Goal: Task Accomplishment & Management: Manage account settings

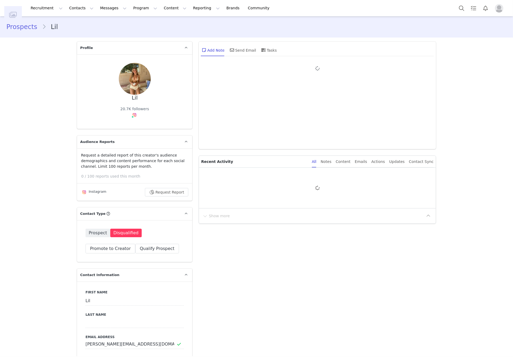
type input "+1 ([GEOGRAPHIC_DATA])"
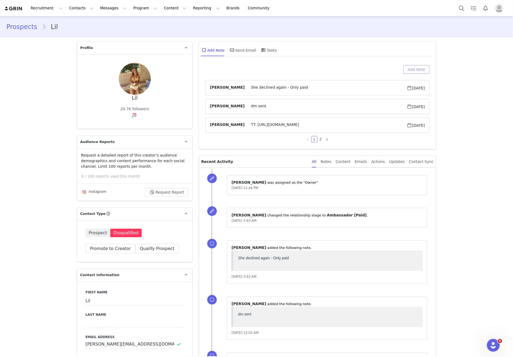
click at [421, 66] on button "Add Note" at bounding box center [416, 69] width 26 height 9
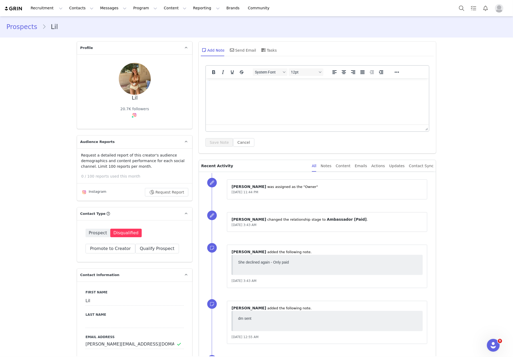
click at [377, 92] on html at bounding box center [317, 85] width 223 height 14
click at [392, 72] on button "Reveal or hide additional toolbar items" at bounding box center [396, 71] width 9 height 7
click at [227, 83] on icon "Bullet list" at bounding box center [227, 82] width 6 height 6
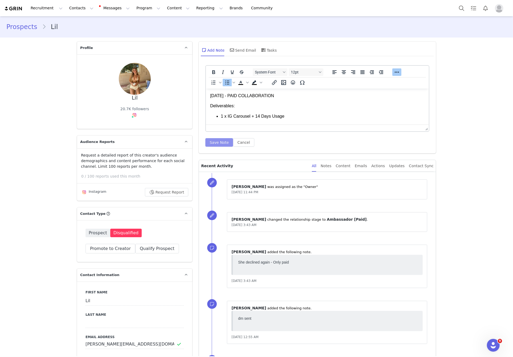
click at [215, 139] on button "Save Note" at bounding box center [219, 142] width 28 height 9
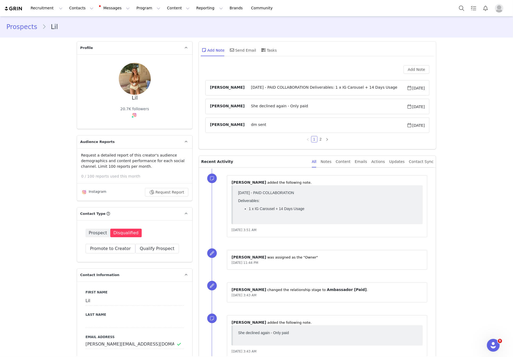
click at [97, 234] on span "Prospect" at bounding box center [97, 233] width 25 height 9
click at [96, 229] on span "Prospect" at bounding box center [97, 233] width 25 height 9
click at [93, 236] on span "Prospect" at bounding box center [97, 233] width 25 height 9
click at [164, 245] on button "Qualify Prospect" at bounding box center [157, 249] width 44 height 10
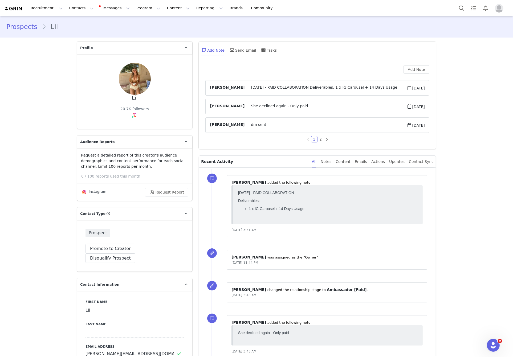
click at [298, 91] on article "Talia Bianchi SEPTEMBER 2025 - PAID COLLABORATION Deliverables: 1 x IG Carousel…" at bounding box center [317, 87] width 224 height 15
click at [299, 88] on span "SEPTEMBER 2025 - PAID COLLABORATION Deliverables: 1 x IG Carousel + 14 Days Usa…" at bounding box center [325, 88] width 162 height 6
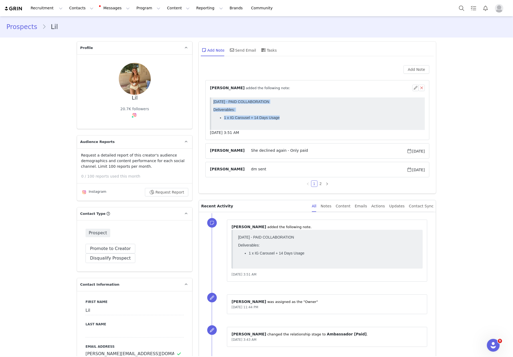
drag, startPoint x: 283, startPoint y: 123, endPoint x: 563, endPoint y: 142, distance: 280.9
click at [211, 101] on html "[DATE] - PAID COLLABORATION Deliverables: 1 x IG Carousel + 14 Days Usage" at bounding box center [317, 113] width 213 height 32
copy body "[DATE] - PAID COLLABORATION Deliverables: 1 x IG Carousel + 14 Days Usage"
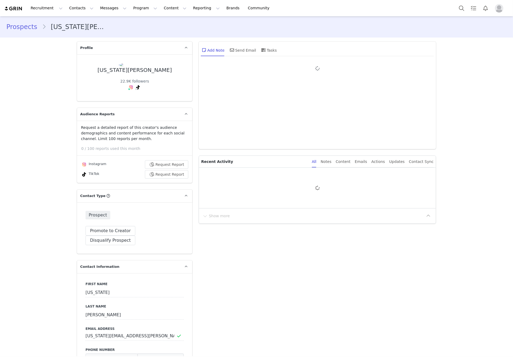
type input "+1 (United States)"
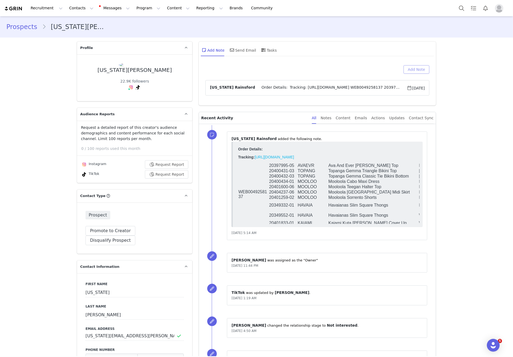
click at [409, 69] on button "Add Note" at bounding box center [416, 69] width 26 height 9
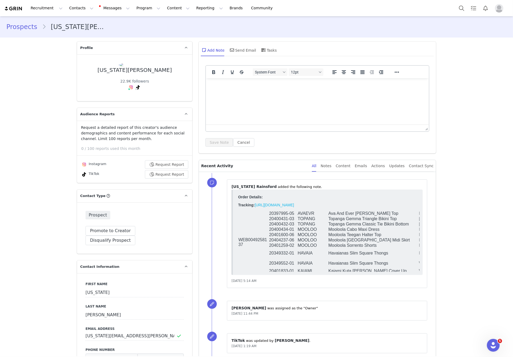
click at [245, 92] on html at bounding box center [317, 85] width 223 height 14
click at [254, 92] on html at bounding box center [317, 85] width 223 height 14
click at [264, 92] on html "PAID" at bounding box center [317, 85] width 223 height 14
drag, startPoint x: 224, startPoint y: 84, endPoint x: 404, endPoint y: 164, distance: 197.3
click at [206, 84] on html "PAID" at bounding box center [317, 85] width 223 height 14
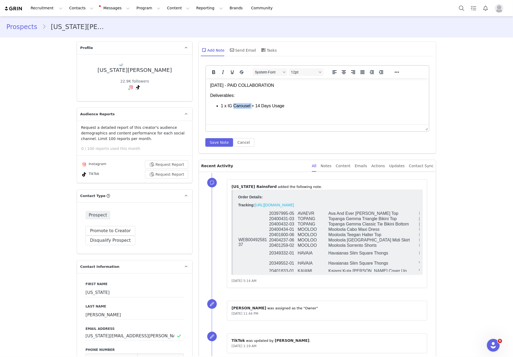
drag, startPoint x: 233, startPoint y: 105, endPoint x: 250, endPoint y: 104, distance: 17.6
click at [250, 104] on li "1 x IG Carousel + 14 Days Usage" at bounding box center [323, 106] width 204 height 6
click at [211, 142] on button "Save Note" at bounding box center [219, 142] width 28 height 9
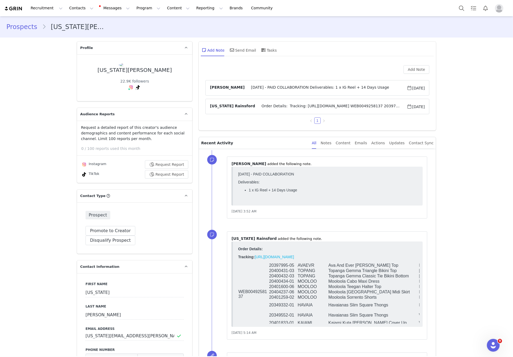
click at [291, 86] on span "SEPTEMBER 2025 - PAID COLLABORATION Deliverables: 1 x IG Reel + 14 Days Usage" at bounding box center [325, 88] width 162 height 6
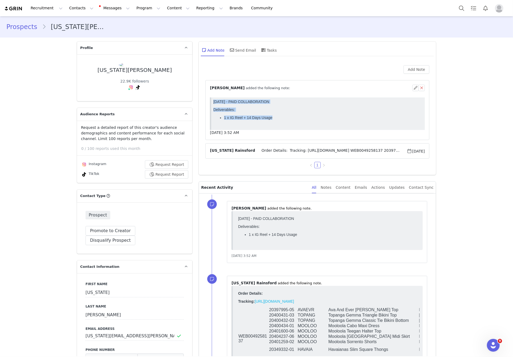
drag, startPoint x: 285, startPoint y: 119, endPoint x: 209, endPoint y: 101, distance: 77.5
click at [211, 101] on html "SEPTEMBER 2025 - PAID COLLABORATION Deliverables: 1 x IG Reel + 14 Days Usage" at bounding box center [317, 113] width 213 height 32
copy body "SEPTEMBER 2025 - PAID COLLABORATION Deliverables: 1 x IG Reel + 14 Days Usage"
click at [311, 117] on li "1 x IG Reel + 14 Days Usage" at bounding box center [323, 117] width 199 height 4
drag, startPoint x: 273, startPoint y: 122, endPoint x: 422, endPoint y: 187, distance: 163.0
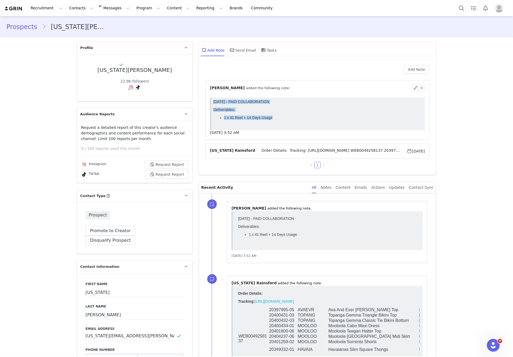
click at [211, 97] on html "SEPTEMBER 2025 - PAID COLLABORATION Deliverables: 1 x IG Reel + 14 Days Usage" at bounding box center [317, 113] width 213 height 32
copy body "SEPTEMBER 2025 - PAID COLLABORATION Deliverables: 1 x IG Reel + 14 Days Usage"
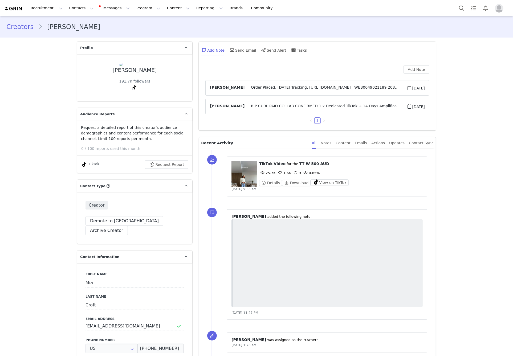
type input "+1 ([GEOGRAPHIC_DATA])"
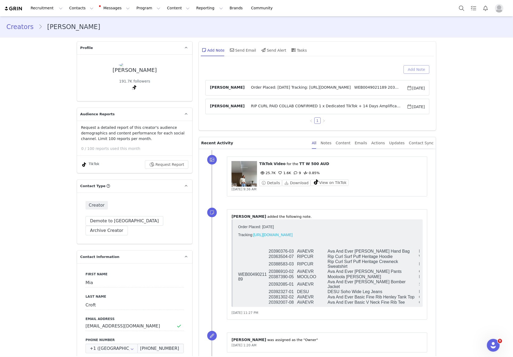
click at [407, 67] on button "Add Note" at bounding box center [416, 69] width 26 height 9
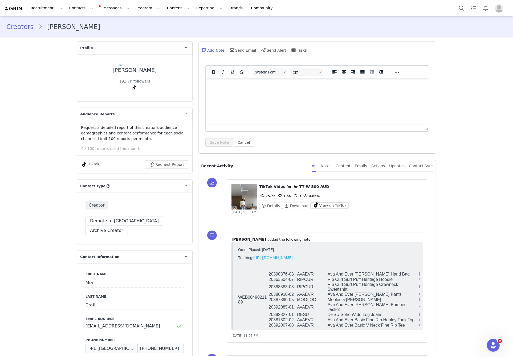
click at [328, 92] on html at bounding box center [317, 85] width 223 height 14
click at [247, 105] on li "1 x IG Reel + 14 Days Usage" at bounding box center [323, 106] width 204 height 6
click at [214, 138] on button "Save Note" at bounding box center [219, 142] width 28 height 9
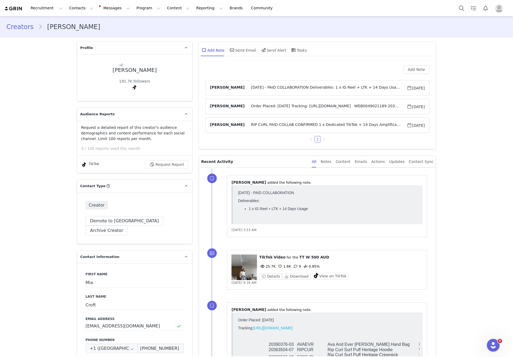
click at [289, 88] on span "SEPTEMBER 2025 - PAID COLLABORATION Deliverables: 1 x IG Reel + LTK + 14 Days U…" at bounding box center [325, 88] width 162 height 6
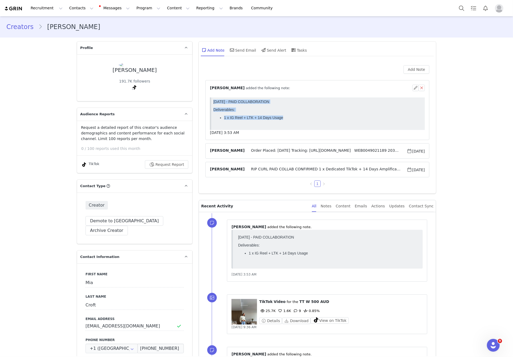
drag, startPoint x: 294, startPoint y: 119, endPoint x: 211, endPoint y: 99, distance: 84.8
click at [211, 99] on html "SEPTEMBER 2025 - PAID COLLABORATION Deliverables: 1 x IG Reel + LTK + 14 Days U…" at bounding box center [317, 113] width 213 height 32
copy body "SEPTEMBER 2025 - PAID COLLABORATION Deliverables: 1 x IG Reel + LTK + 14 Days U…"
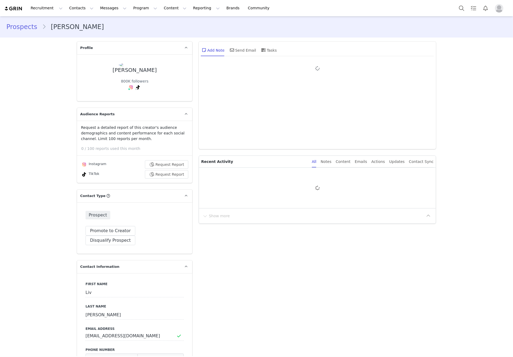
type input "+1 ([GEOGRAPHIC_DATA])"
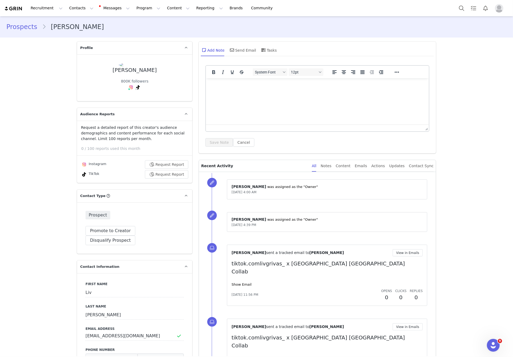
click at [315, 92] on html at bounding box center [317, 85] width 223 height 14
click at [219, 140] on button "Save Note" at bounding box center [219, 142] width 28 height 9
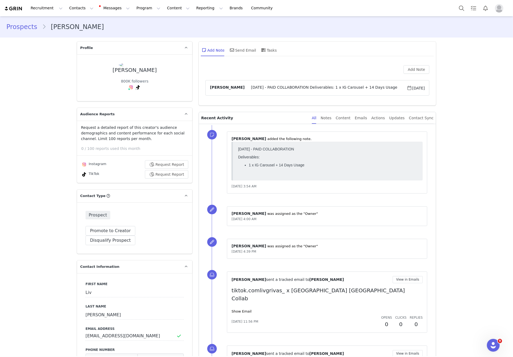
click at [300, 91] on article "Talia Bianchi SEPTEMBER 2025 - PAID COLLABORATION Deliverables: 1 x IG Carousel…" at bounding box center [317, 87] width 224 height 15
click at [308, 88] on span "SEPTEMBER 2025 - PAID COLLABORATION Deliverables: 1 x IG Carousel + 14 Days Usa…" at bounding box center [325, 88] width 162 height 6
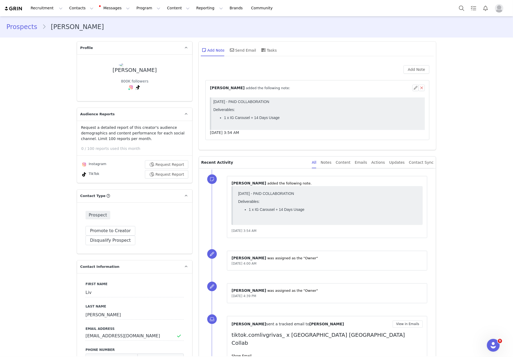
click at [284, 119] on li "1 x IG Carousel + 14 Days Usage" at bounding box center [323, 117] width 199 height 4
drag, startPoint x: 284, startPoint y: 120, endPoint x: 491, endPoint y: 188, distance: 217.9
click at [211, 97] on html "SEPTEMBER 2025 - PAID COLLABORATION Deliverables: 1 x IG Carousel + 14 Days Usa…" at bounding box center [317, 113] width 213 height 32
copy body "SEPTEMBER 2025 - PAID COLLABORATION Deliverables: 1 x IG Carousel + 14 Days Usa…"
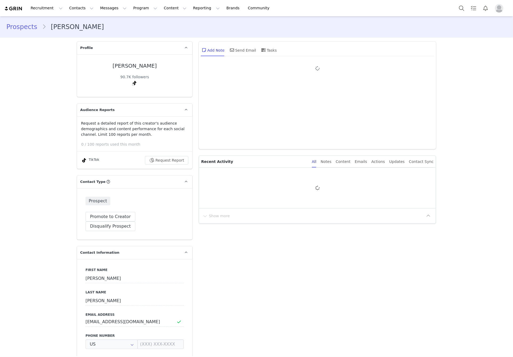
type input "+1 ([GEOGRAPHIC_DATA])"
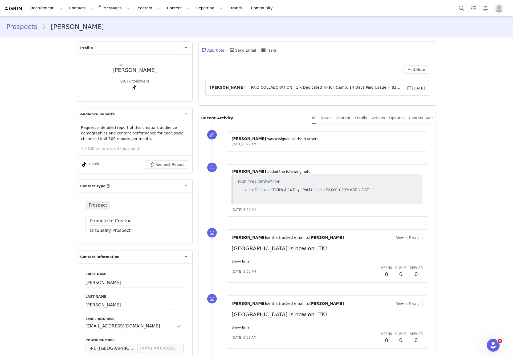
click at [304, 90] on span "PAID COLLABORATION: 1 x Dedicated TikTok &amp; 14 Days Paid Usage = $2,000 + 20…" at bounding box center [325, 88] width 162 height 6
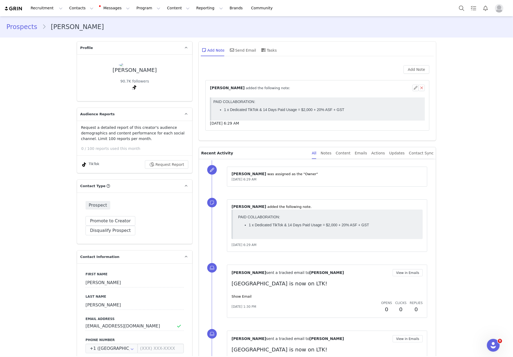
click at [322, 109] on span "1 x Dedicated TikTok & 14 Days Paid Usage = $2,000 + 20% ASF + GST" at bounding box center [284, 109] width 120 height 4
click at [420, 88] on button "button" at bounding box center [421, 88] width 6 height 6
click at [376, 114] on button "Cancel" at bounding box center [375, 112] width 21 height 9
click at [412, 90] on button "button" at bounding box center [415, 88] width 6 height 6
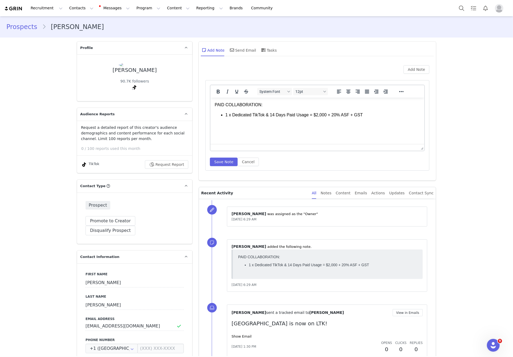
click at [289, 109] on body "PAID COLLABORATION: 1 x Dedicated TikTok & 14 Days Paid Usage = $2,000 + 20% AS…" at bounding box center [317, 110] width 205 height 16
click at [281, 105] on p "PAID COLLABORATION:" at bounding box center [317, 105] width 205 height 6
click at [215, 102] on p "PAID COLLABORATION:" at bounding box center [317, 105] width 205 height 6
click at [216, 106] on p "PAID COLLABORATION:" at bounding box center [317, 105] width 205 height 6
click at [215, 106] on p "PAID COLLABORATION:" at bounding box center [317, 105] width 205 height 6
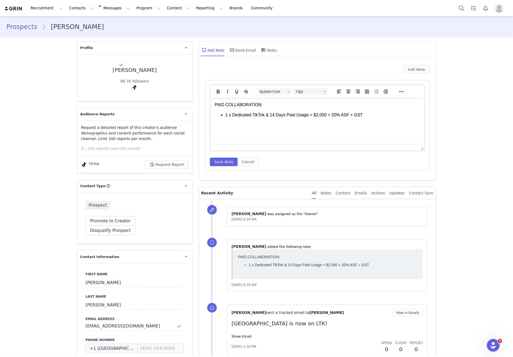
click at [265, 102] on p "PAID COLLABORATION:" at bounding box center [317, 105] width 205 height 6
click at [214, 104] on html "PAID COLLABORATION: CANCELLED 1 x Dedicated TikTok & 14 Days Paid Usage = $2,00…" at bounding box center [317, 109] width 214 height 25
click at [220, 164] on button "Save Note" at bounding box center [224, 162] width 28 height 9
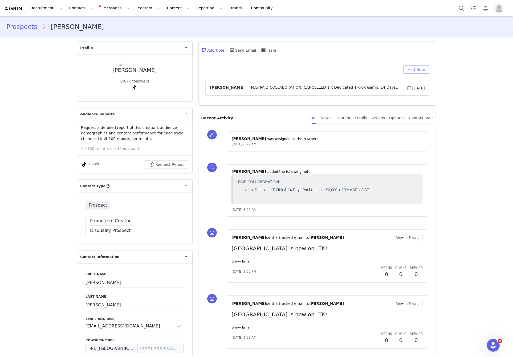
click at [418, 68] on button "Add Note" at bounding box center [416, 69] width 26 height 9
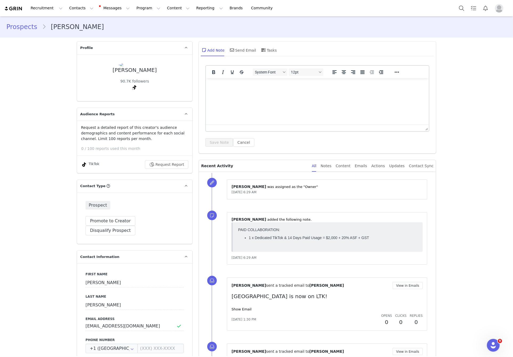
click at [233, 92] on html at bounding box center [317, 85] width 223 height 14
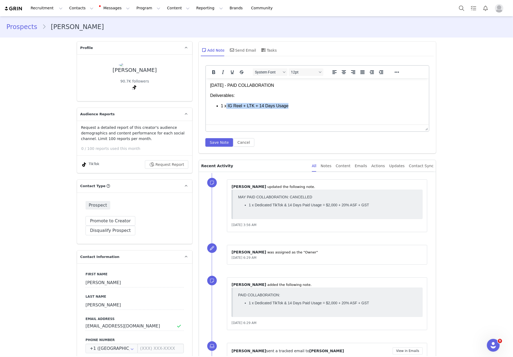
drag, startPoint x: 226, startPoint y: 106, endPoint x: 303, endPoint y: 101, distance: 76.6
click at [303, 101] on body "SEPTEMBER 2025 - PAID COLLABORATION Deliverables: 1 x IG Reel + LTK + 14 Days U…" at bounding box center [317, 95] width 214 height 26
click at [221, 142] on button "Save Note" at bounding box center [219, 142] width 28 height 9
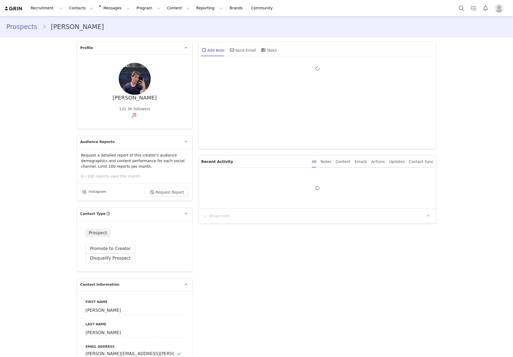
type input "+1 ([GEOGRAPHIC_DATA])"
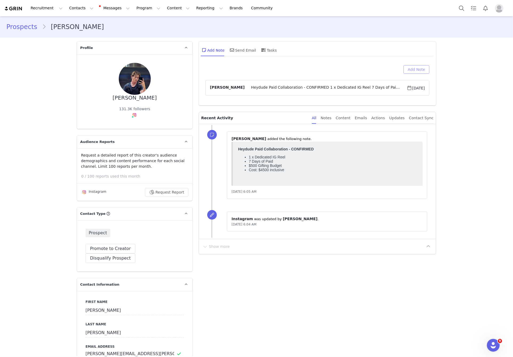
click at [411, 72] on button "Add Note" at bounding box center [416, 69] width 26 height 9
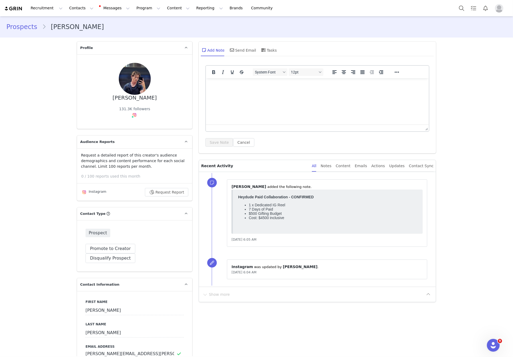
click at [325, 92] on html at bounding box center [317, 85] width 223 height 14
drag, startPoint x: 244, startPoint y: 106, endPoint x: 250, endPoint y: 105, distance: 5.9
click at [250, 105] on li "1 x IG Reel + 14 Days Usage" at bounding box center [323, 106] width 204 height 6
click at [273, 112] on html "[DATE] - PAID COLLABORATION Deliverables: 1 x IG Reel + 7 Days Usage" at bounding box center [317, 95] width 223 height 35
click at [214, 143] on button "Save Note" at bounding box center [219, 142] width 28 height 9
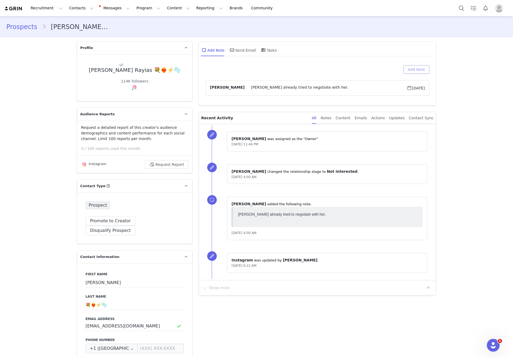
click at [416, 70] on button "Add Note" at bounding box center [416, 69] width 26 height 9
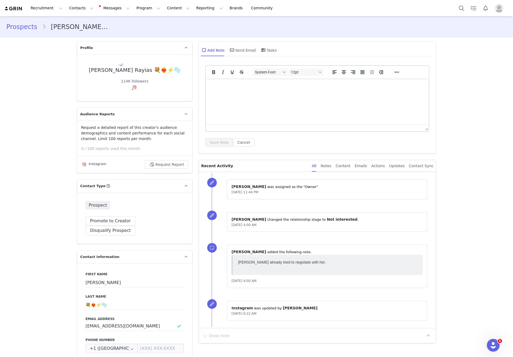
click at [307, 92] on html at bounding box center [317, 85] width 223 height 14
click at [252, 105] on li "1 x IG Carousel + 14 Days Usage" at bounding box center [323, 106] width 204 height 6
click at [249, 106] on li "1 x IG Carousel + 14 Days Usage" at bounding box center [323, 106] width 204 height 6
click at [327, 79] on html "SEPTEMBER 2025 - PAID COLLABORATION Deliverables: 1 x IG Carousel + 14 Days Usa…" at bounding box center [317, 95] width 223 height 35
click at [314, 84] on p "SEPTEMBER 2025 - PAID COLLABORATION" at bounding box center [317, 85] width 214 height 6
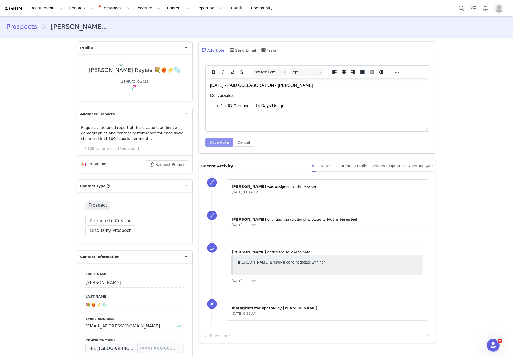
click at [220, 140] on button "Save Note" at bounding box center [219, 142] width 28 height 9
